Goal: Task Accomplishment & Management: Manage account settings

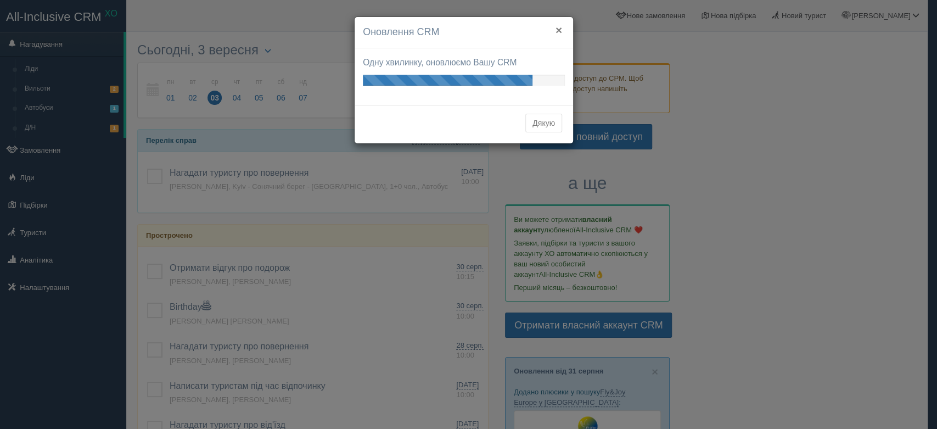
click at [558, 27] on button "×" at bounding box center [559, 30] width 7 height 12
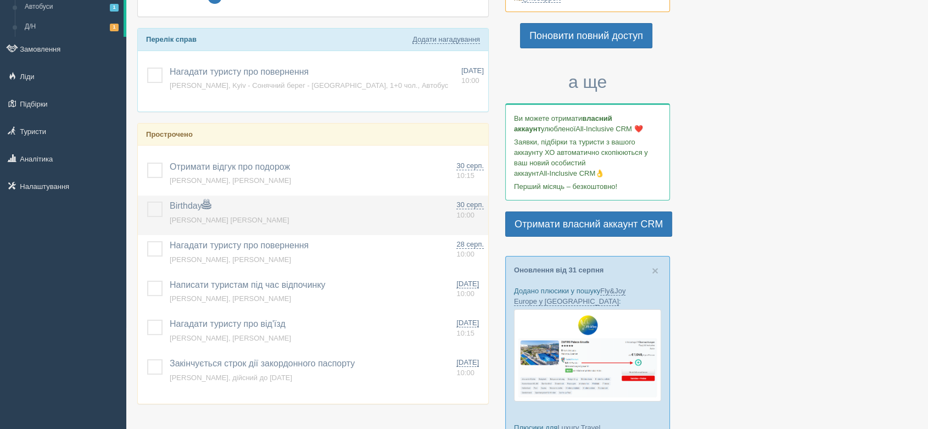
scroll to position [122, 0]
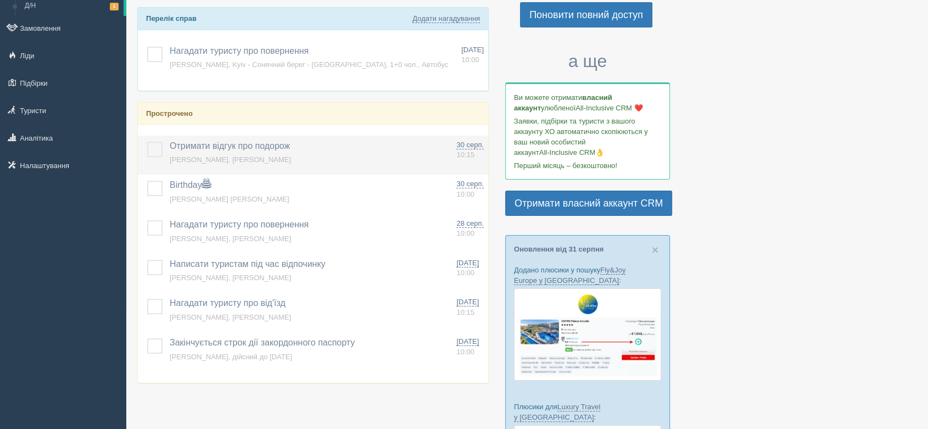
click at [147, 142] on label at bounding box center [147, 142] width 0 height 0
click at [0, 0] on input "checkbox" at bounding box center [0, 0] width 0 height 0
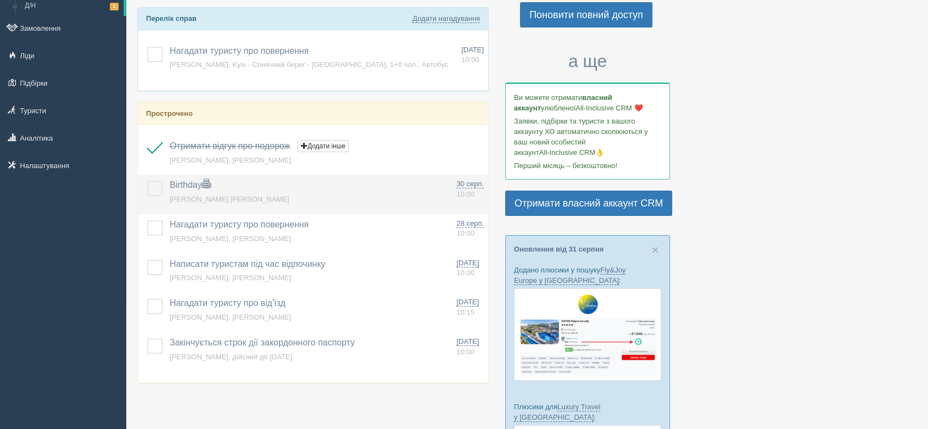
click at [147, 181] on label at bounding box center [147, 181] width 0 height 0
click at [0, 0] on input "checkbox" at bounding box center [0, 0] width 0 height 0
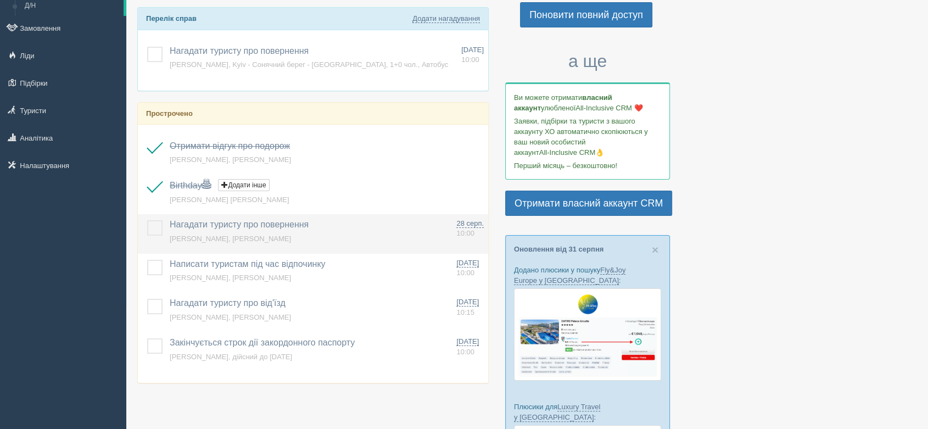
click at [147, 220] on label at bounding box center [147, 220] width 0 height 0
click at [0, 0] on input "checkbox" at bounding box center [0, 0] width 0 height 0
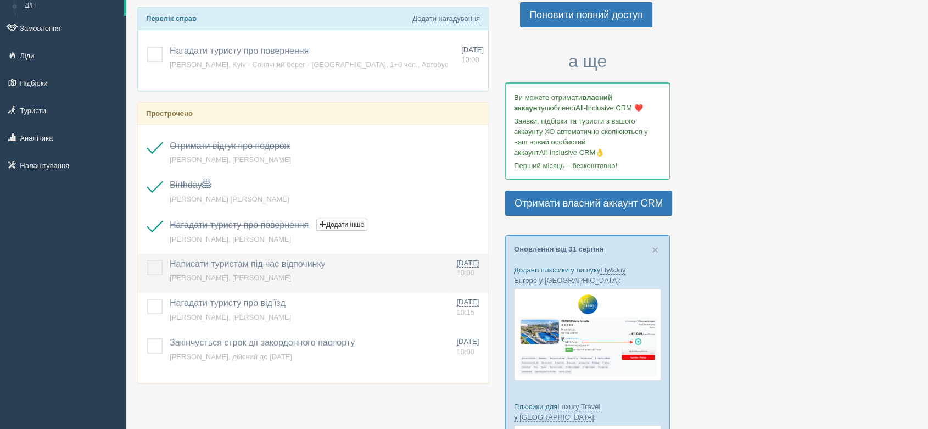
click at [141, 267] on td at bounding box center [151, 274] width 27 height 40
click at [143, 264] on td at bounding box center [151, 274] width 27 height 40
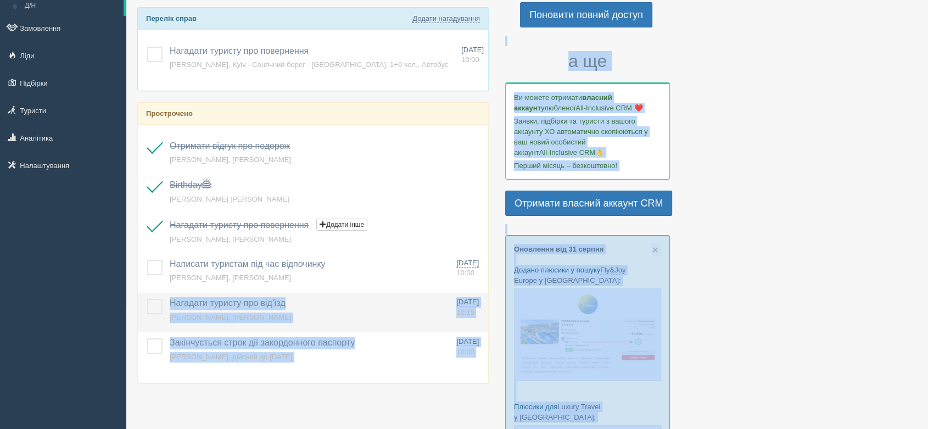
drag, startPoint x: 136, startPoint y: 303, endPoint x: 142, endPoint y: 315, distance: 14.0
click at [139, 311] on div "Сьогодні, 3 вересня пн 01 вт 02 ср 03 чт 04 пт 05 сб 06 нд 07" at bounding box center [527, 291] width 802 height 826
click at [147, 299] on label at bounding box center [147, 299] width 0 height 0
click at [0, 0] on input "checkbox" at bounding box center [0, 0] width 0 height 0
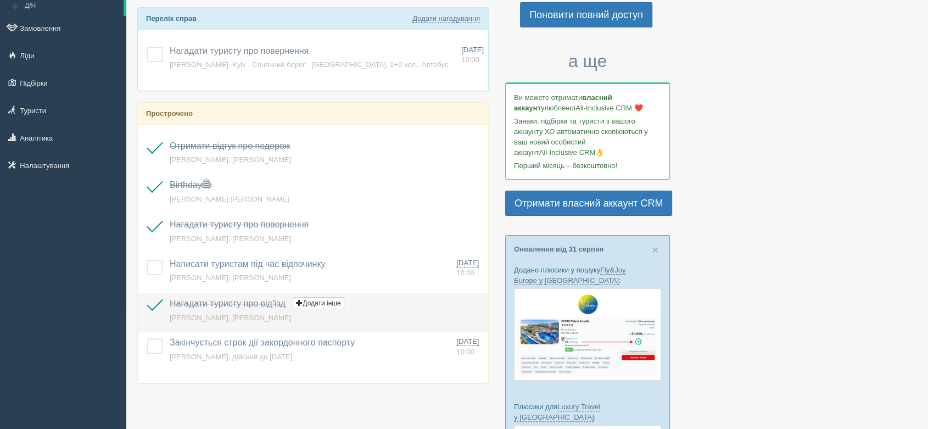
drag, startPoint x: 158, startPoint y: 264, endPoint x: 159, endPoint y: 315, distance: 51.6
click at [147, 260] on label at bounding box center [147, 260] width 0 height 0
click at [0, 0] on input "checkbox" at bounding box center [0, 0] width 0 height 0
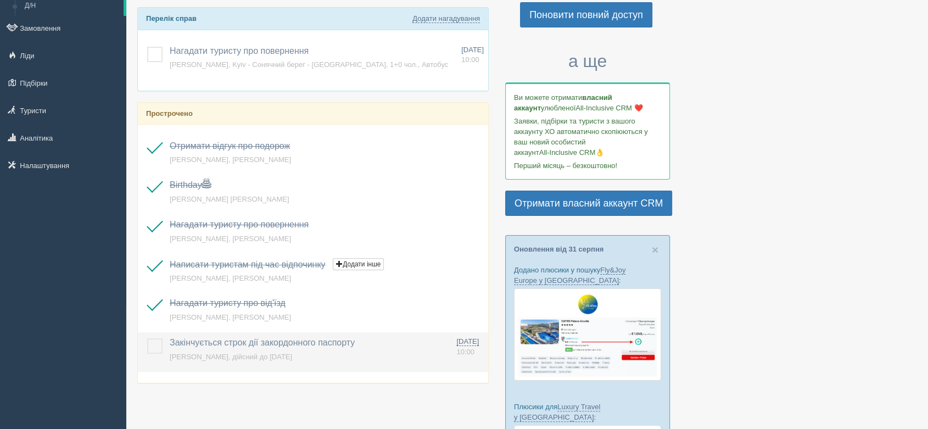
click at [147, 338] on label at bounding box center [147, 338] width 0 height 0
click at [0, 0] on input "checkbox" at bounding box center [0, 0] width 0 height 0
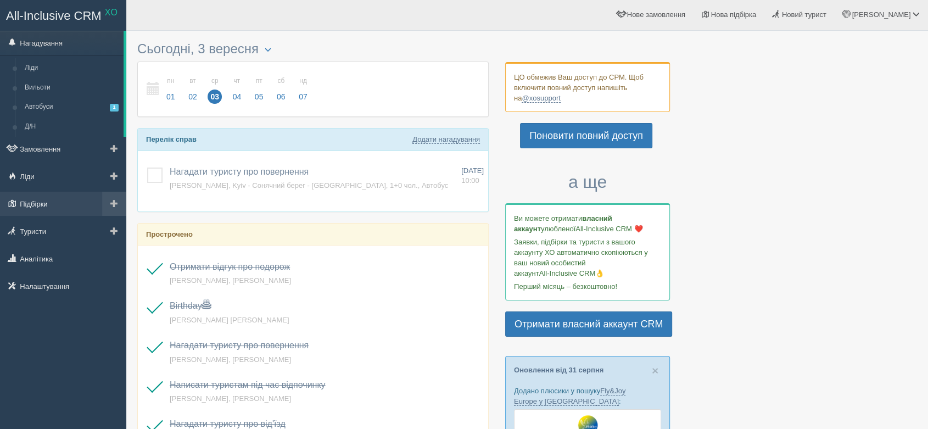
scroll to position [0, 0]
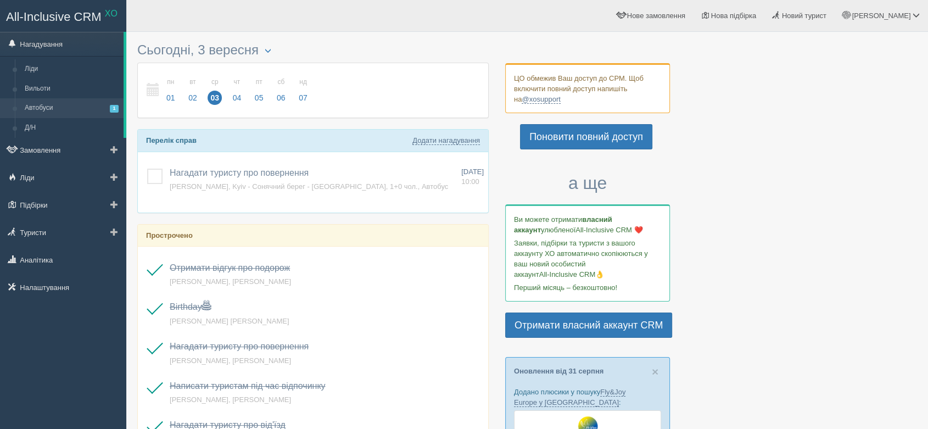
click at [53, 106] on link "Автобуси 1" at bounding box center [72, 108] width 104 height 20
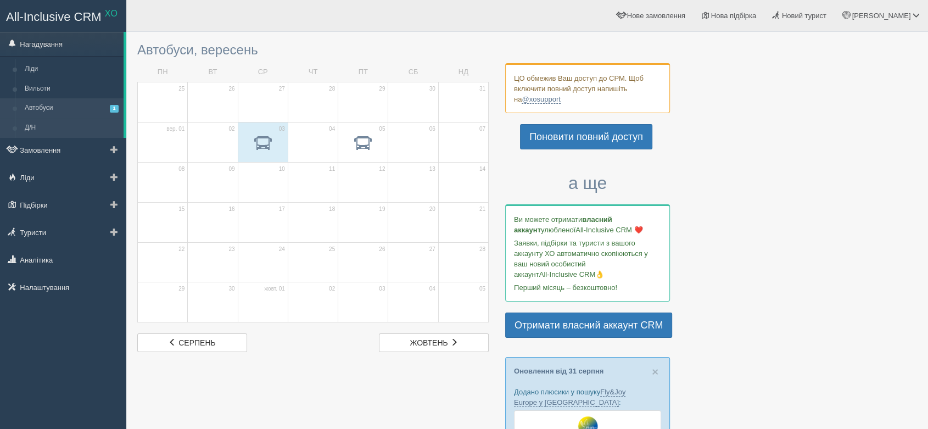
click at [38, 130] on link "Д/Н" at bounding box center [72, 128] width 104 height 20
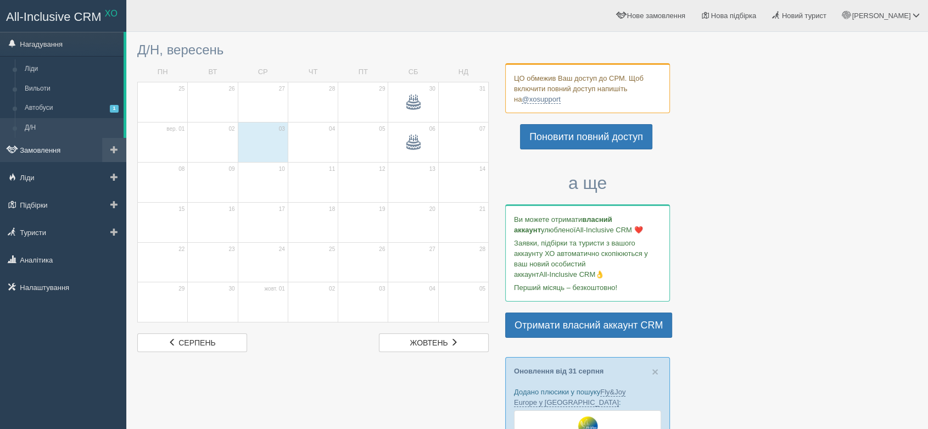
click at [47, 153] on link "Замовлення" at bounding box center [63, 150] width 126 height 24
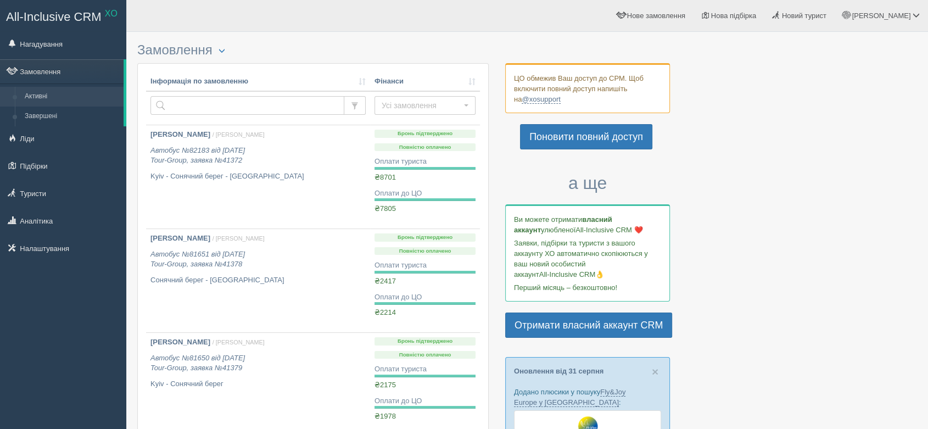
click at [210, 33] on div "All-Inclusive CRM XO Нагадування Замовлення Активні" at bounding box center [464, 412] width 928 height 825
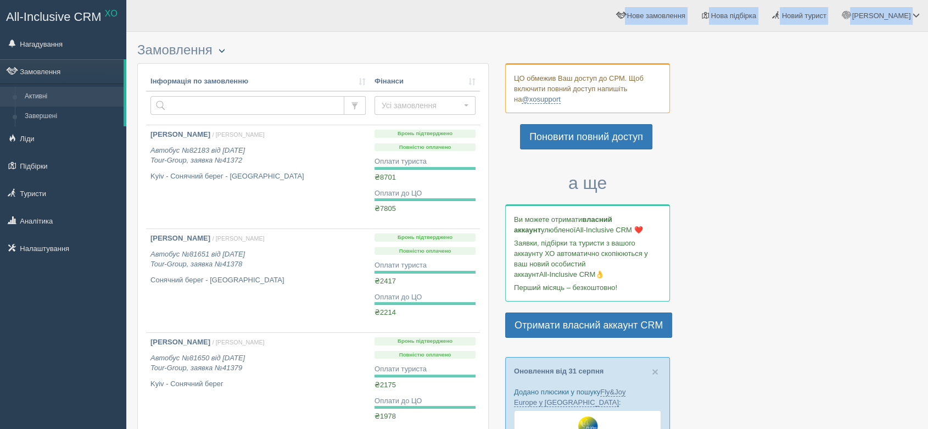
click at [219, 48] on button "button" at bounding box center [222, 50] width 19 height 13
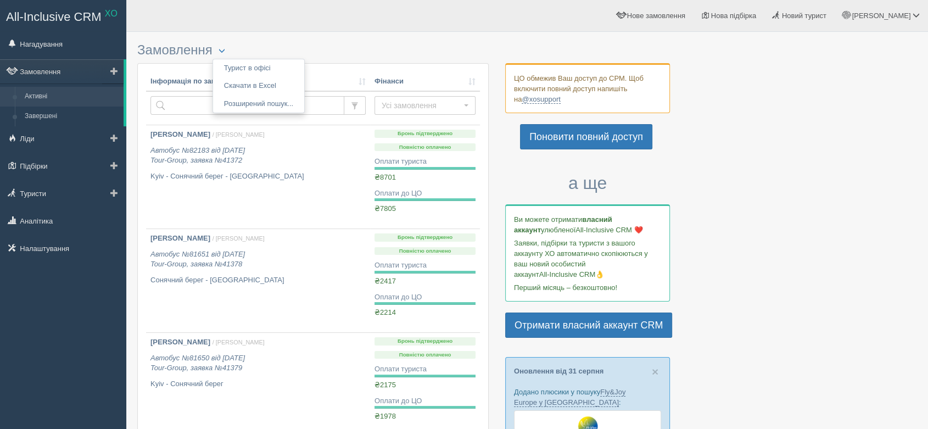
drag, startPoint x: 200, startPoint y: 16, endPoint x: 105, endPoint y: 91, distance: 120.5
click at [199, 15] on div "Ангеліна Мій профіль Моя аналітика Для туристів Допомога" at bounding box center [527, 16] width 802 height 32
click at [52, 112] on link "Завершені" at bounding box center [72, 117] width 104 height 20
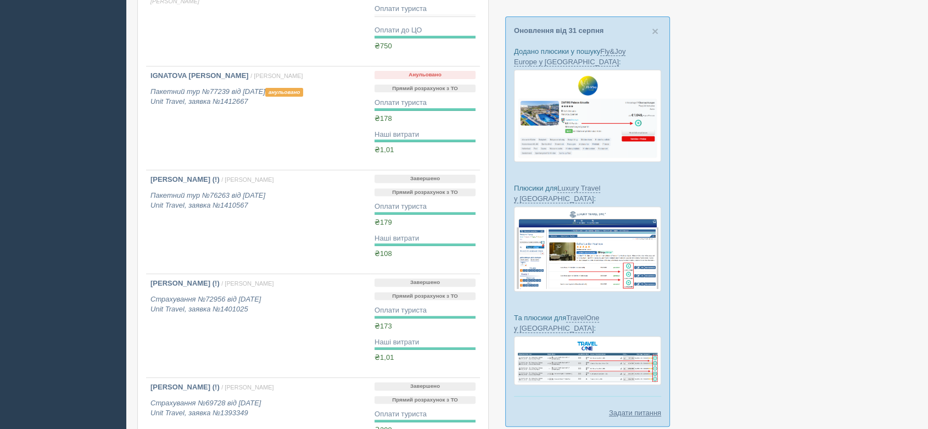
scroll to position [366, 0]
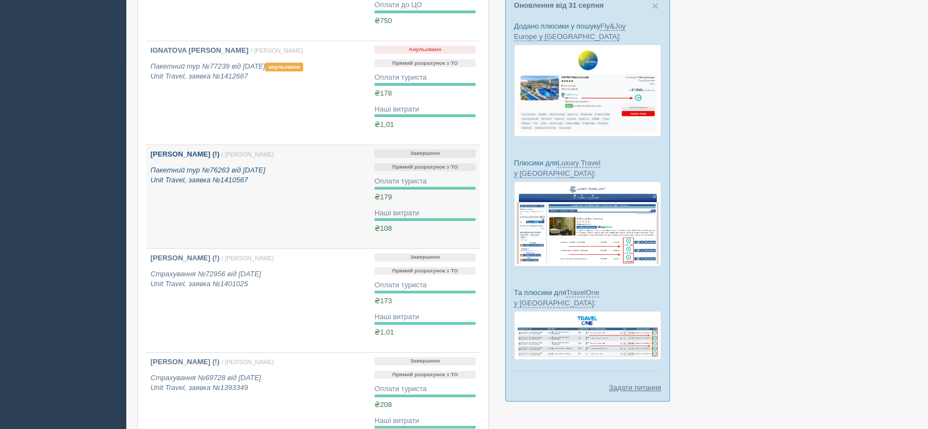
click at [244, 201] on link "Семенова Інна (!) / Ангеліна К. Пакетний тур №76263 від 25.03.2025 Unit Travel,…" at bounding box center [258, 196] width 224 height 103
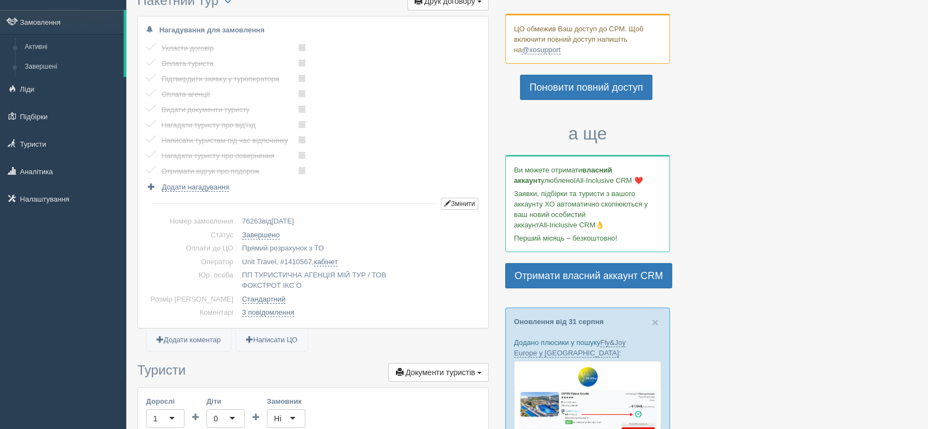
scroll to position [183, 0]
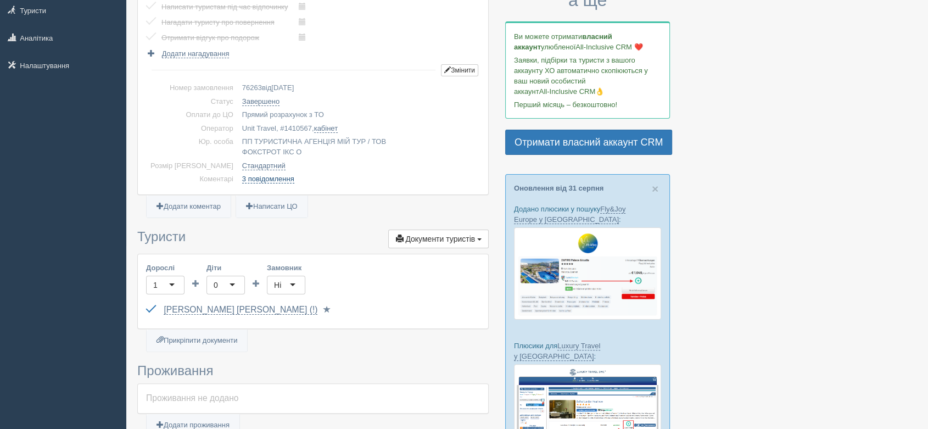
click at [266, 176] on link "3 повідомлення" at bounding box center [268, 179] width 52 height 9
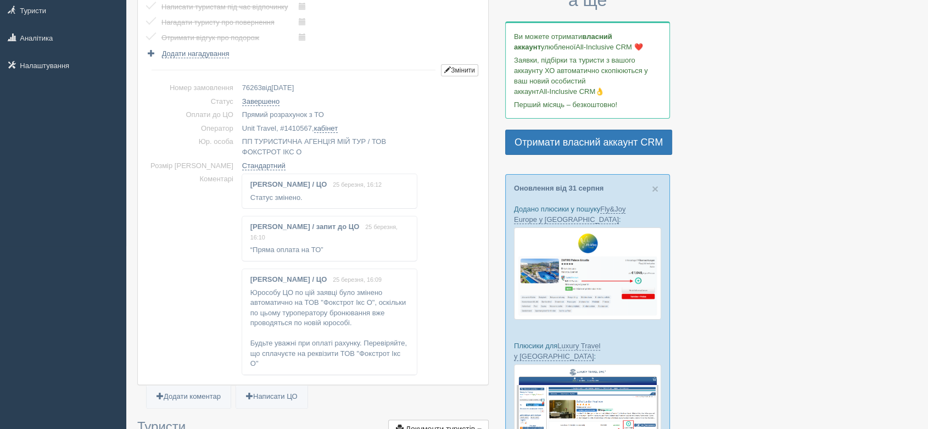
scroll to position [244, 0]
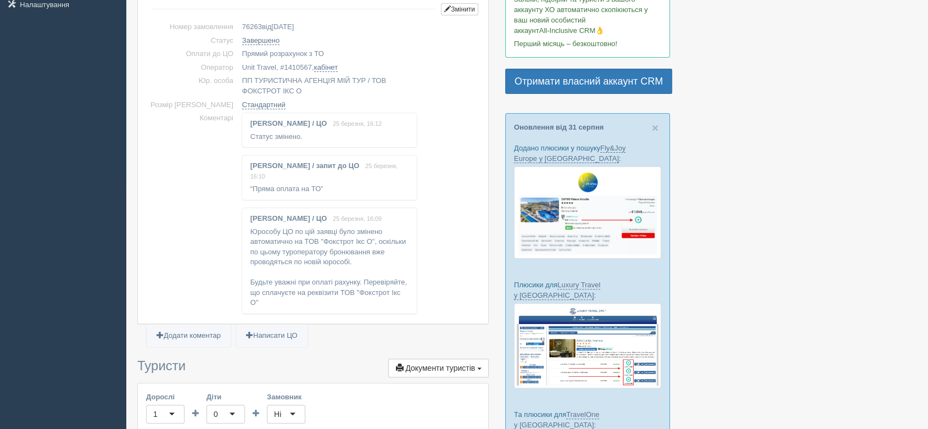
click at [273, 177] on div "[PERSON_NAME] / запит до ЦО 25 березня, 16:10 “Пряма оплата на ТО”" at bounding box center [329, 177] width 175 height 44
copy div "“Пряма оплата на ТО”"
